Goal: Transaction & Acquisition: Purchase product/service

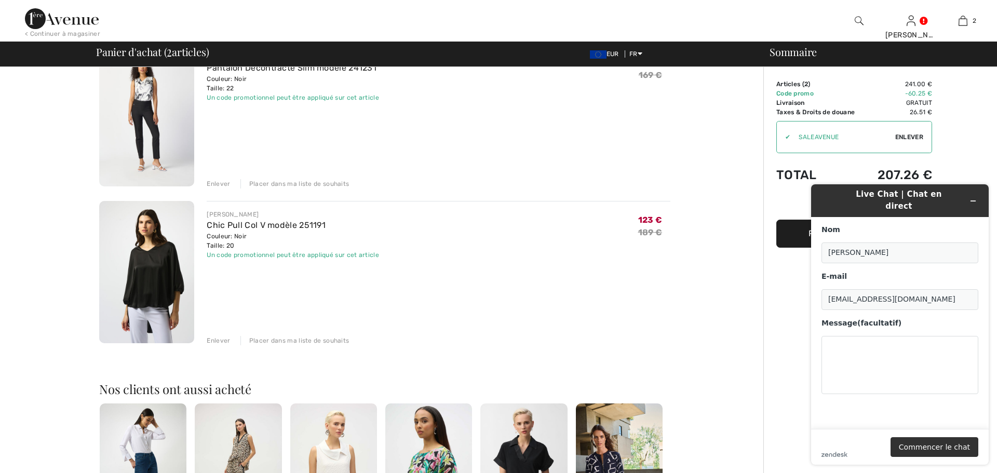
scroll to position [108, 0]
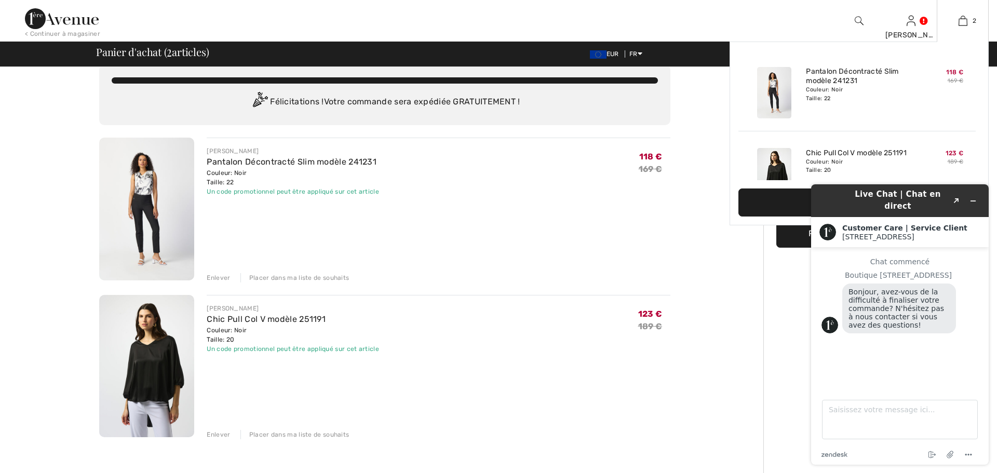
scroll to position [20, 0]
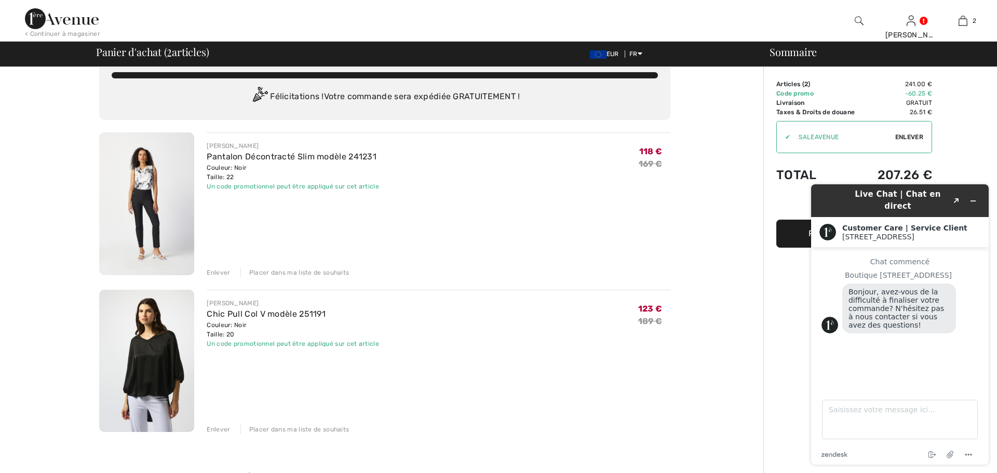
click at [138, 375] on img at bounding box center [146, 361] width 95 height 143
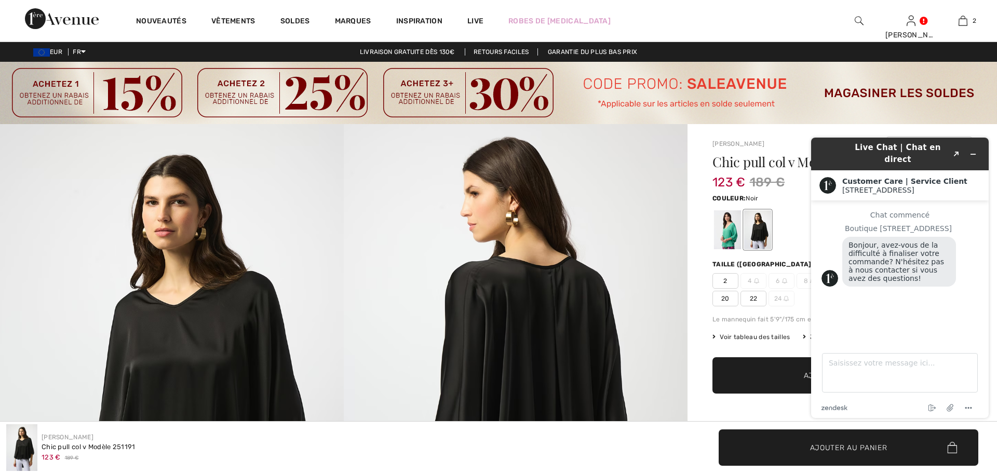
click at [753, 300] on span "22" at bounding box center [753, 299] width 26 height 16
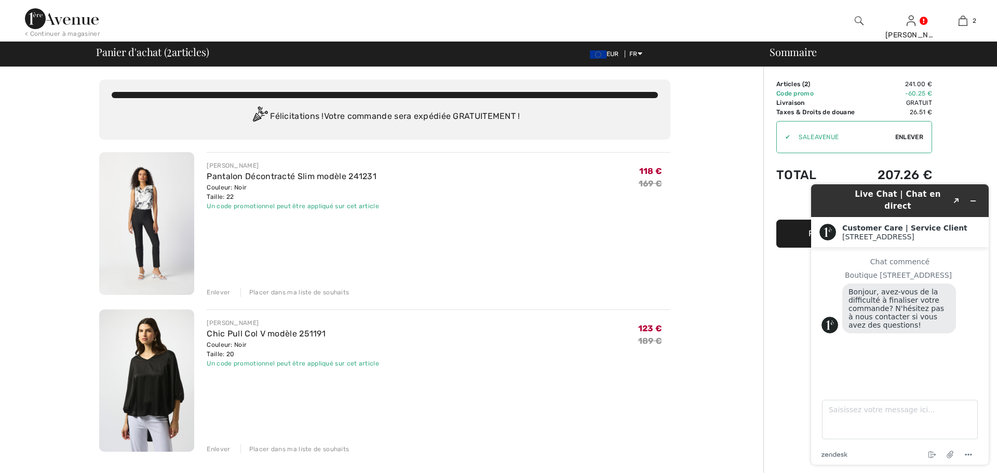
click at [172, 377] on img at bounding box center [146, 380] width 95 height 143
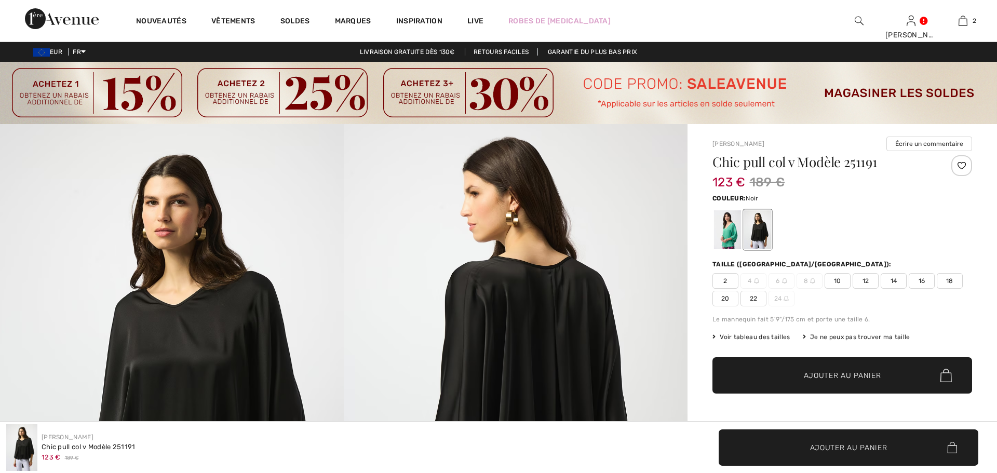
checkbox input "true"
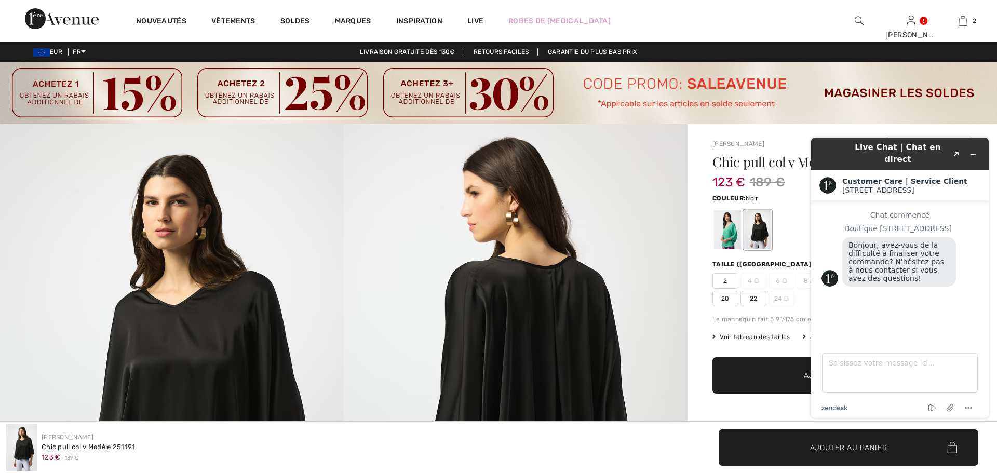
click at [756, 300] on span "22" at bounding box center [753, 299] width 26 height 16
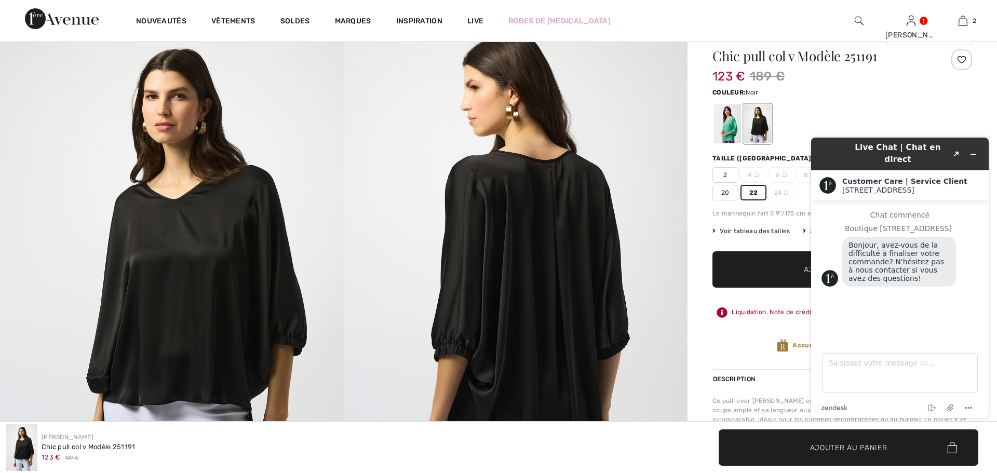
scroll to position [107, 0]
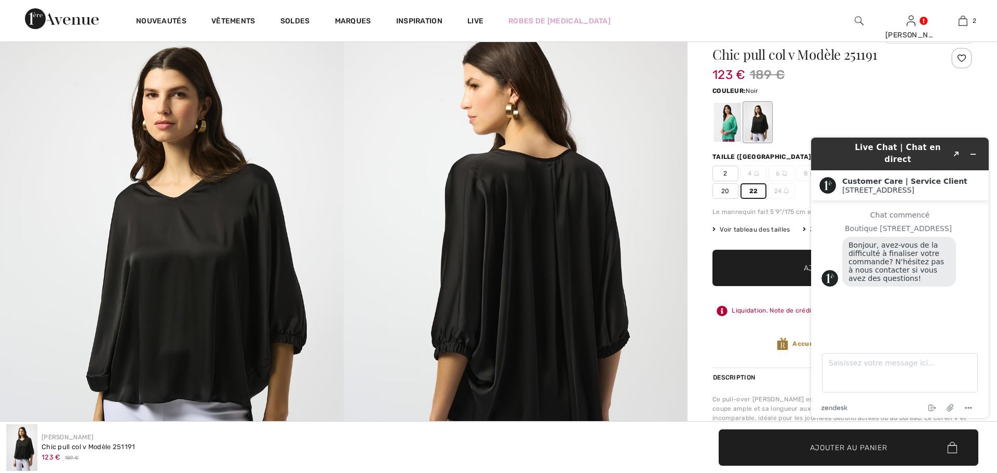
click at [840, 449] on span "Ajouter au panier" at bounding box center [848, 447] width 77 height 11
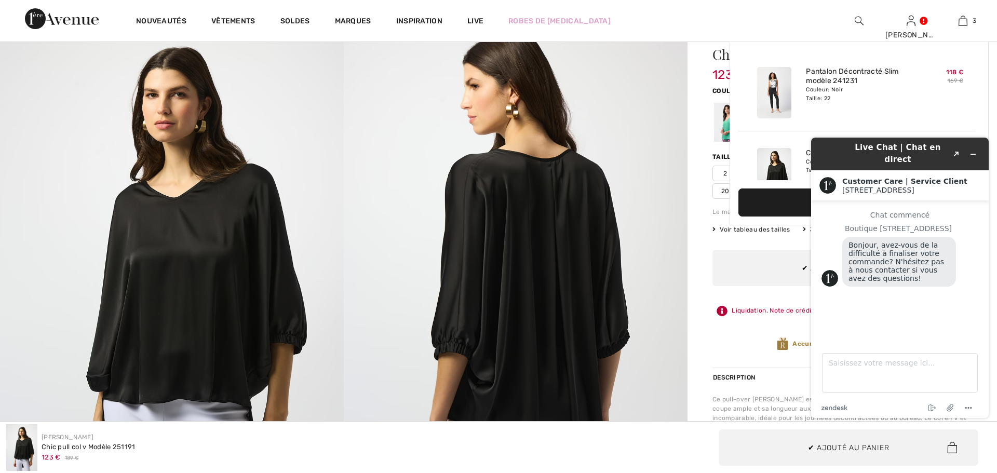
scroll to position [113, 0]
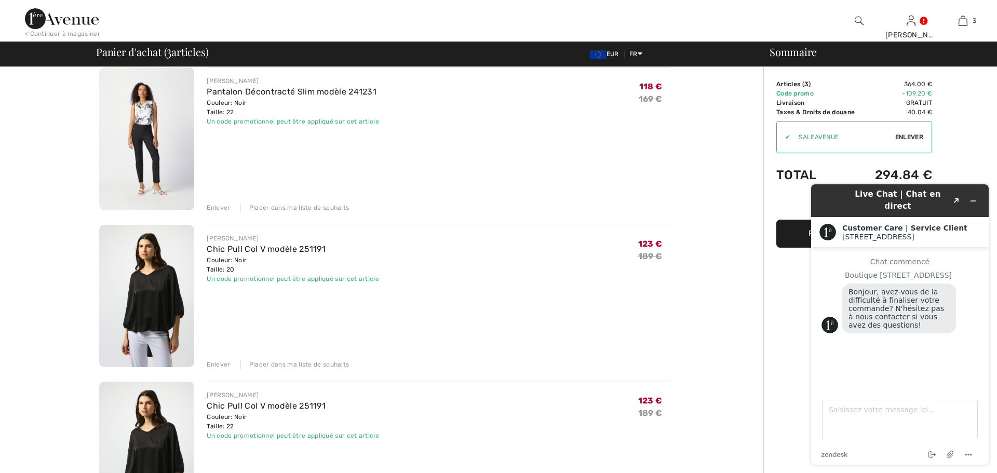
scroll to position [86, 0]
click at [215, 362] on div "Enlever" at bounding box center [218, 362] width 23 height 9
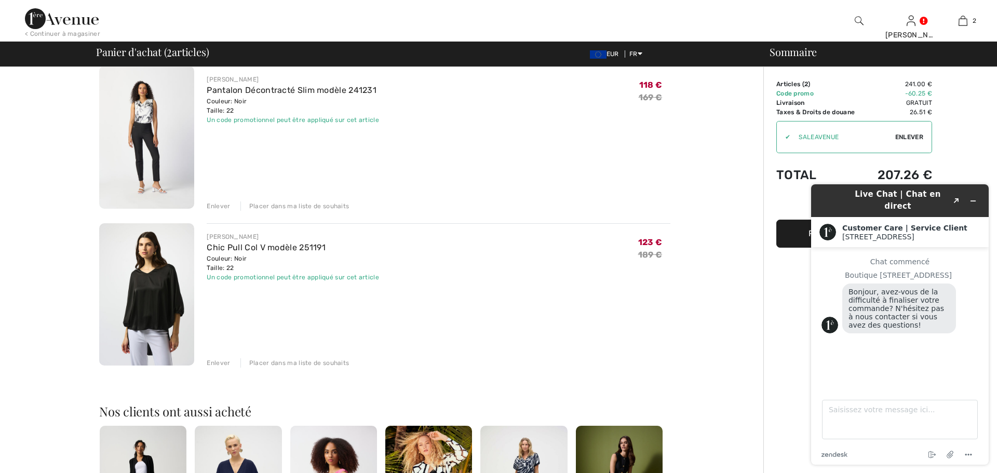
click at [158, 276] on img at bounding box center [146, 294] width 95 height 143
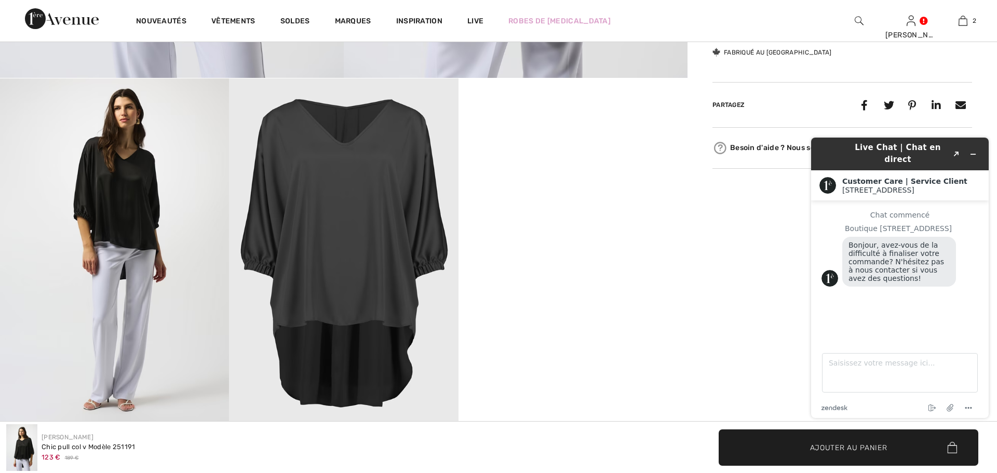
scroll to position [563, 0]
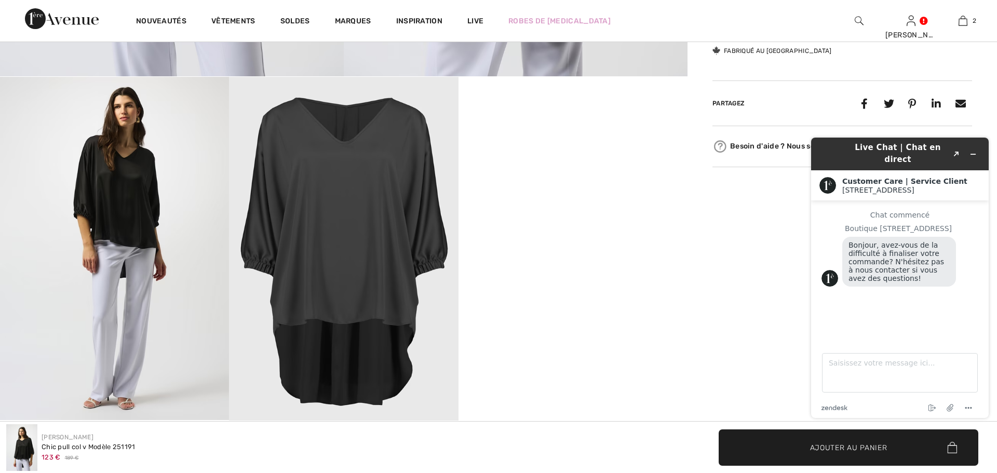
click at [191, 322] on img at bounding box center [114, 248] width 229 height 343
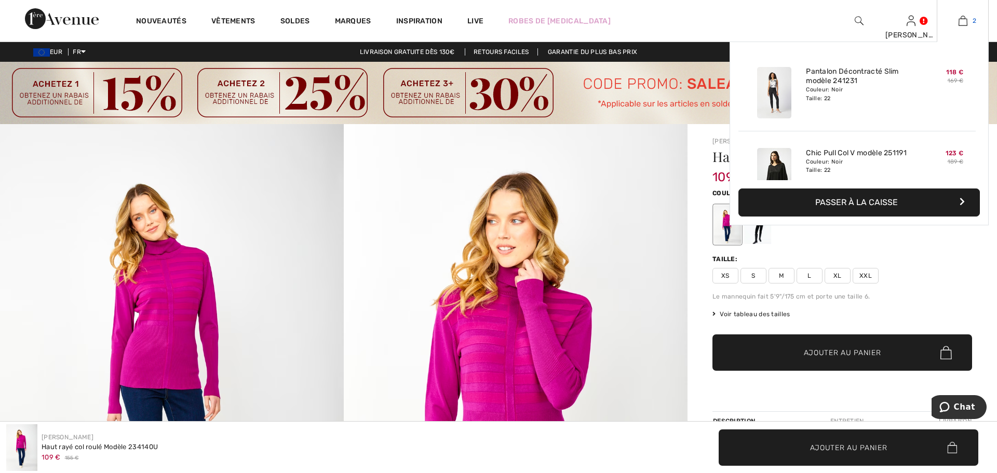
click at [961, 22] on img at bounding box center [962, 21] width 9 height 12
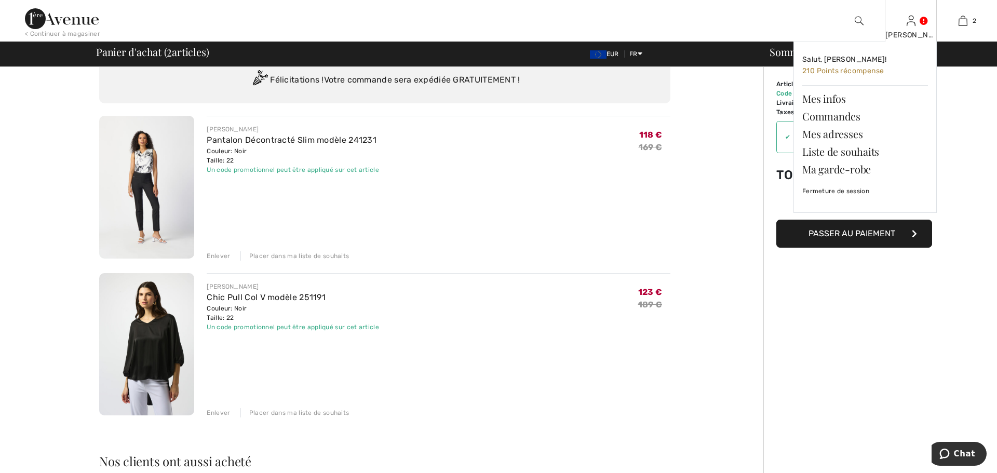
scroll to position [37, 0]
